Goal: Navigation & Orientation: Find specific page/section

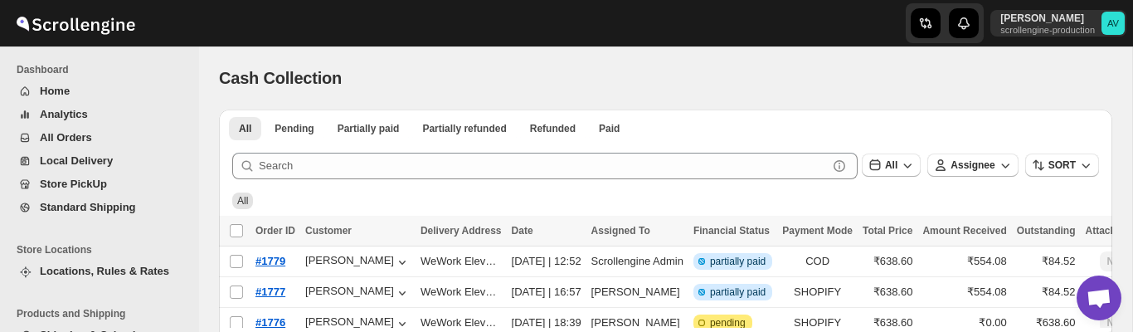
click at [128, 76] on li "Dashboard" at bounding box center [95, 70] width 191 height 20
click at [150, 55] on div "Dashboard Home Analytics All Orders Local Delivery Store PickUp Standard Shippi…" at bounding box center [99, 188] width 199 height 285
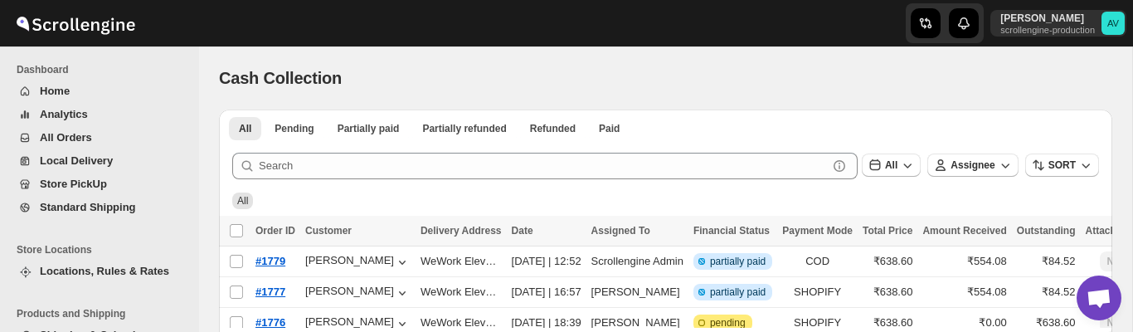
click at [684, 196] on div "All" at bounding box center [665, 200] width 867 height 17
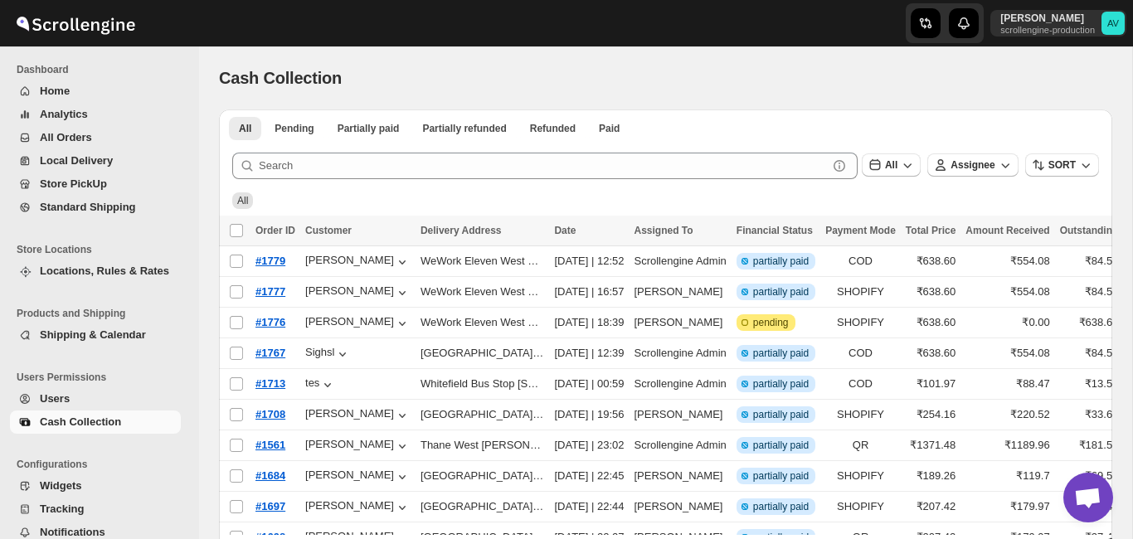
click at [578, 82] on div "Cash Collection" at bounding box center [665, 77] width 893 height 23
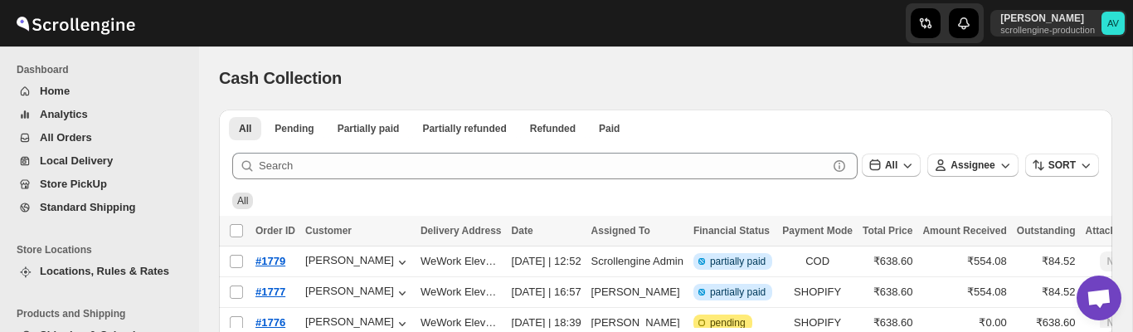
click at [74, 85] on span "Home" at bounding box center [109, 91] width 138 height 17
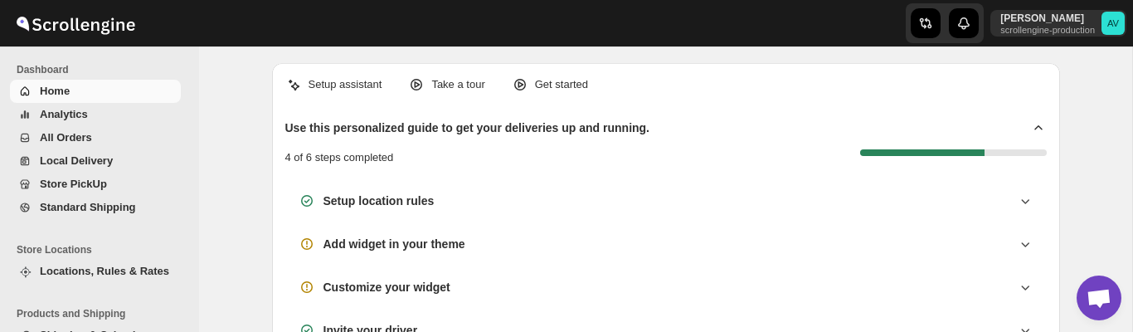
click at [125, 240] on li "Store Locations" at bounding box center [95, 250] width 191 height 20
click at [187, 299] on ul "Products and Shipping Shipping & Calendar" at bounding box center [95, 328] width 191 height 64
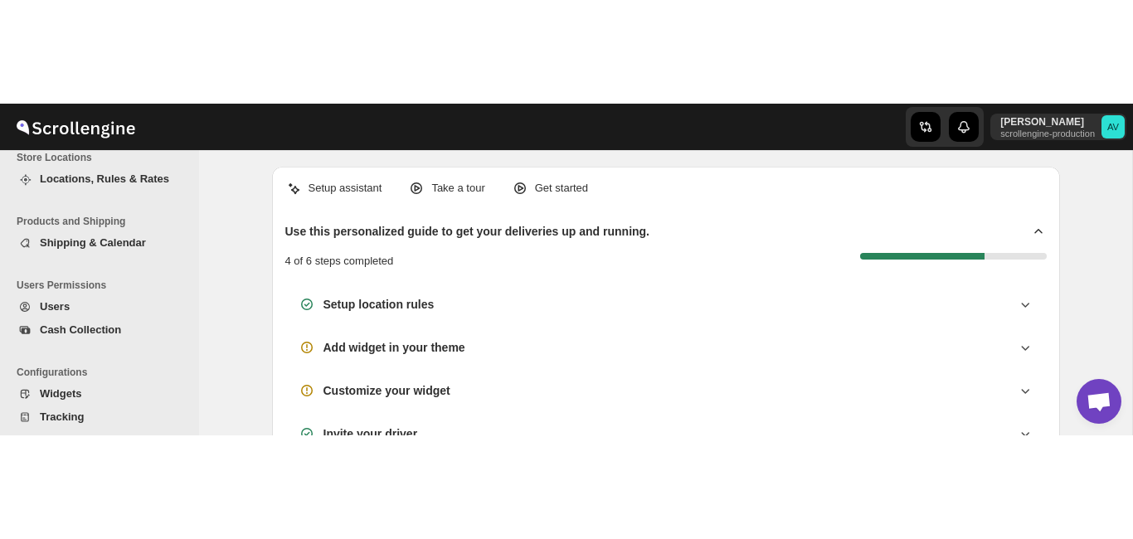
scroll to position [224, 0]
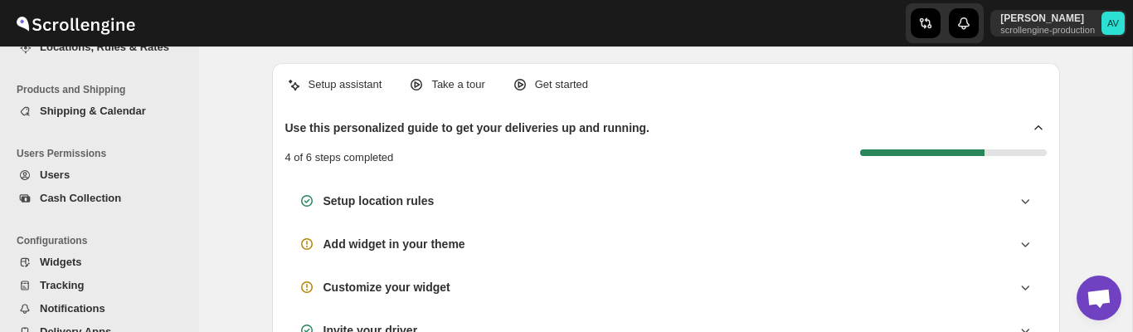
click at [90, 196] on span "Cash Collection" at bounding box center [80, 198] width 81 height 12
